Goal: Task Accomplishment & Management: Use online tool/utility

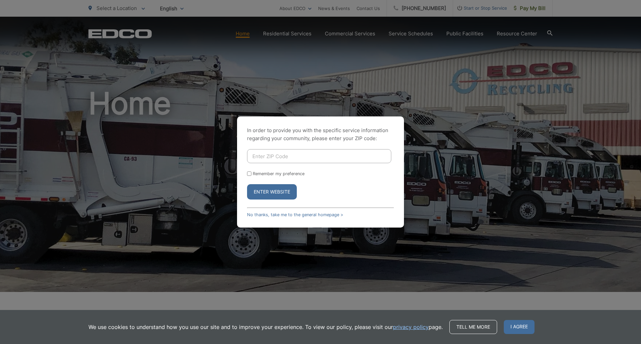
click at [312, 159] on input "Enter ZIP Code" at bounding box center [319, 156] width 144 height 14
click at [325, 214] on link "No thanks, take me to the general homepage >" at bounding box center [295, 214] width 96 height 5
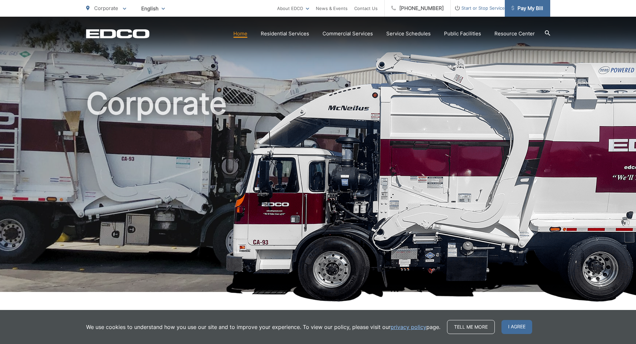
click at [535, 11] on span "Pay My Bill" at bounding box center [527, 8] width 32 height 8
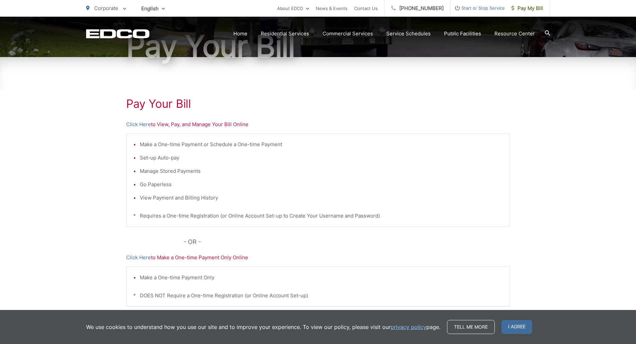
scroll to position [130, 0]
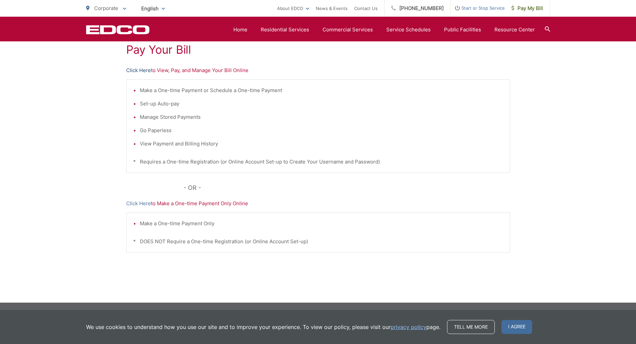
click at [144, 69] on link "Click Here" at bounding box center [138, 70] width 25 height 8
